Goal: Book appointment/travel/reservation

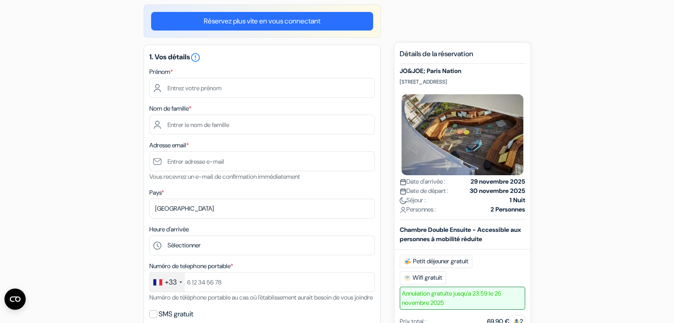
scroll to position [73, 0]
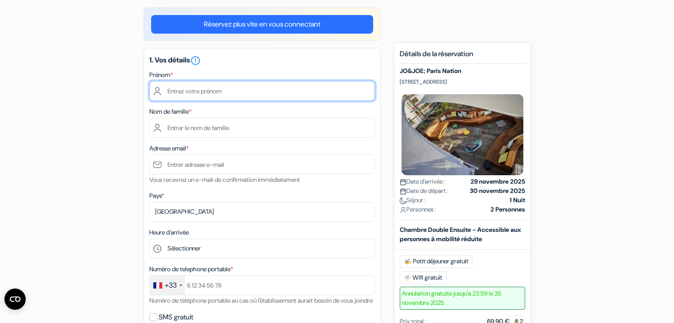
click at [187, 87] on input "text" at bounding box center [261, 91] width 225 height 20
type input "[PERSON_NAME]"
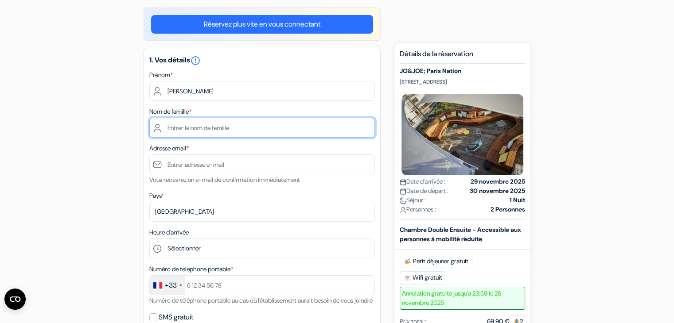
type input "lacoste"
type input "[PERSON_NAME][EMAIL_ADDRESS][DOMAIN_NAME]"
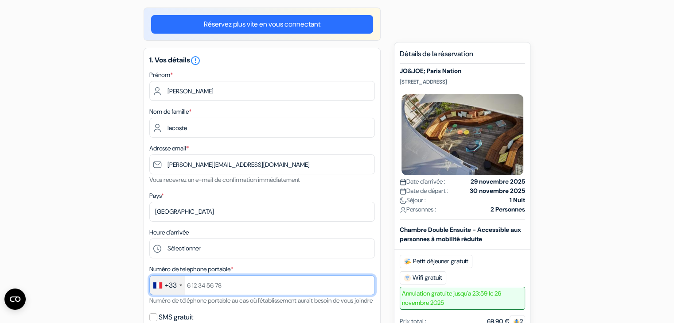
type input "[PHONE_NUMBER]"
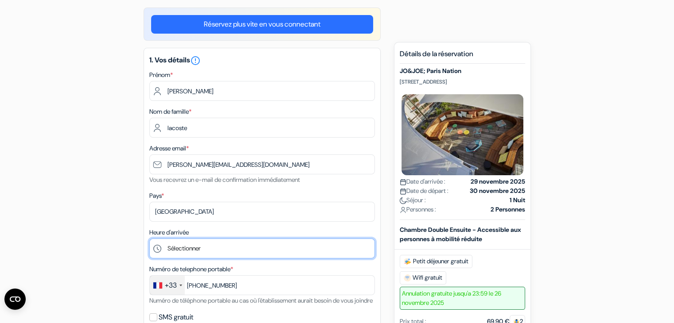
click at [189, 242] on select "Sélectionner 1:00 2:00 3:00 4:00 5:00 6:00 7:00 8:00 9:00 10:00 11:00 12:00 13:…" at bounding box center [261, 249] width 225 height 20
select select "12"
click at [149, 239] on select "Sélectionner 1:00 2:00 3:00 4:00 5:00 6:00 7:00 8:00 9:00 10:00 11:00 12:00 13:…" at bounding box center [261, 249] width 225 height 20
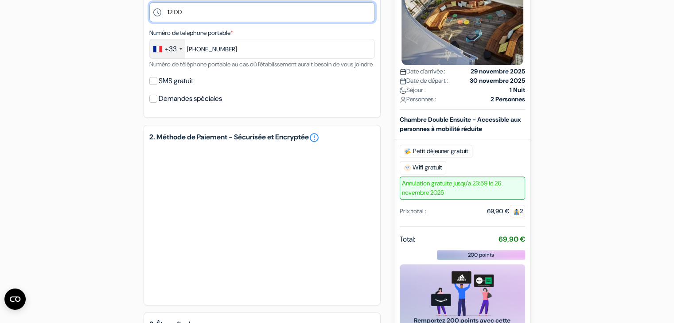
scroll to position [327, 0]
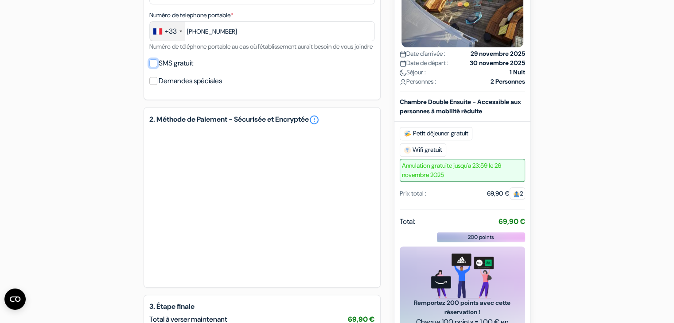
click at [150, 67] on input "SMS gratuit" at bounding box center [153, 63] width 8 height 8
checkbox input "true"
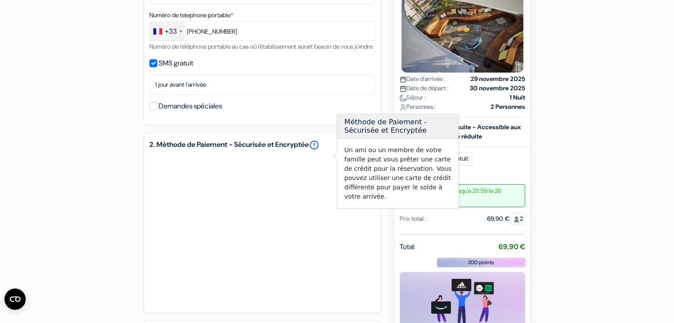
click at [319, 151] on link "error_outline" at bounding box center [314, 145] width 11 height 11
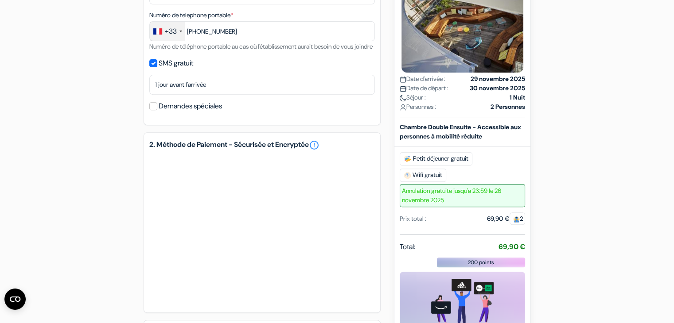
click at [591, 261] on div "add_box JO&JOE; Paris Nation [STREET_ADDRESS] JO&JOE; Paris Nation done" at bounding box center [337, 105] width 585 height 705
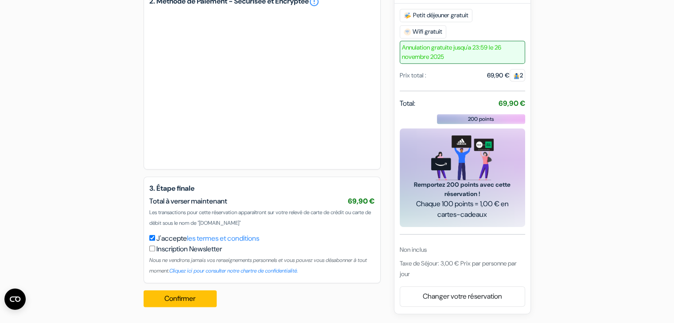
scroll to position [482, 0]
click at [176, 299] on button "Confirmer Loading..." at bounding box center [181, 299] width 74 height 17
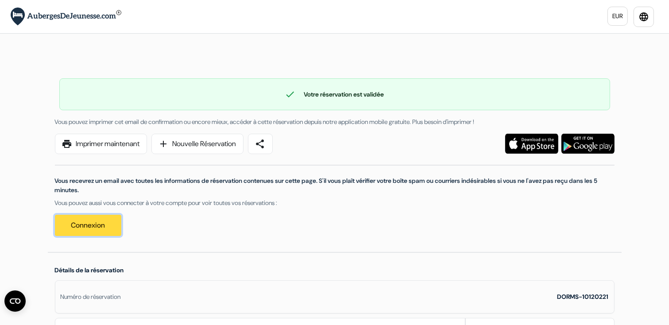
click at [91, 226] on link "Connexion" at bounding box center [88, 225] width 66 height 21
